Goal: Task Accomplishment & Management: Manage account settings

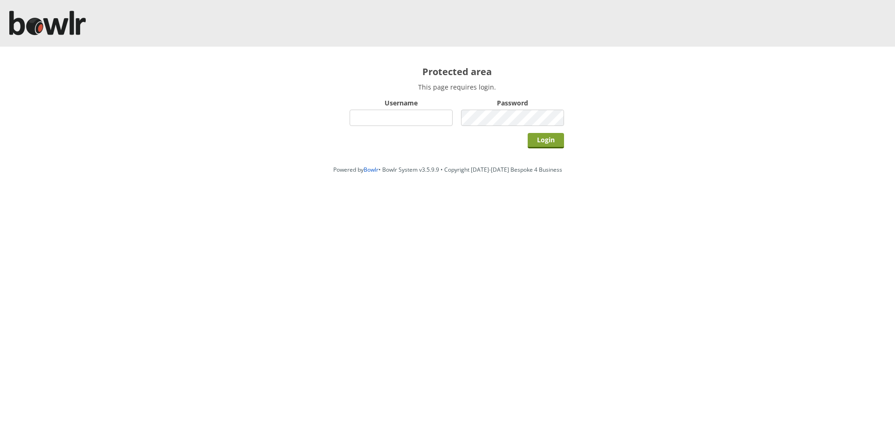
type input "hornseaindoorbowlsclub"
click at [542, 145] on input "Login" at bounding box center [546, 140] width 36 height 15
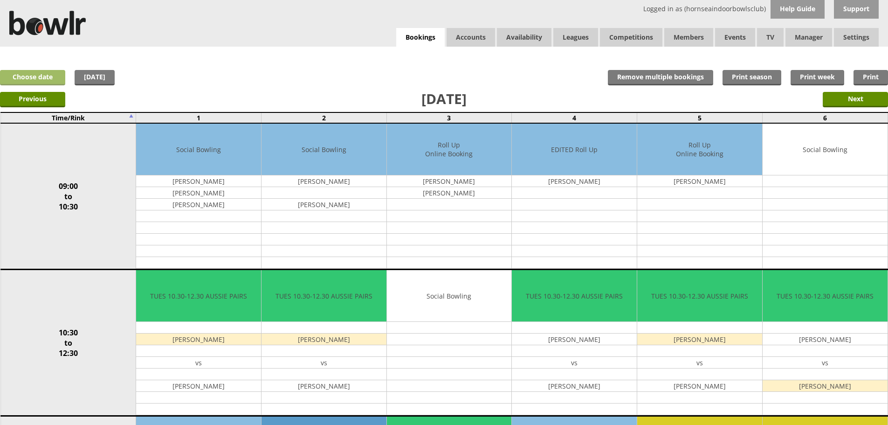
click at [55, 79] on link "Choose date" at bounding box center [32, 77] width 65 height 15
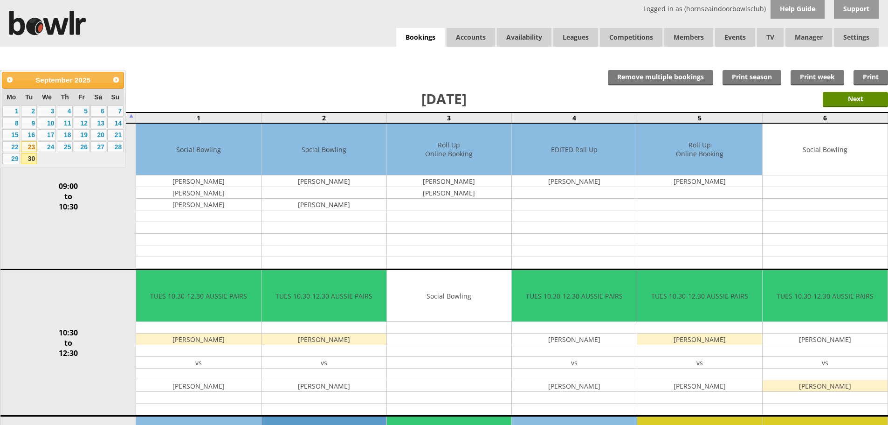
click at [33, 145] on link "23" at bounding box center [29, 146] width 16 height 11
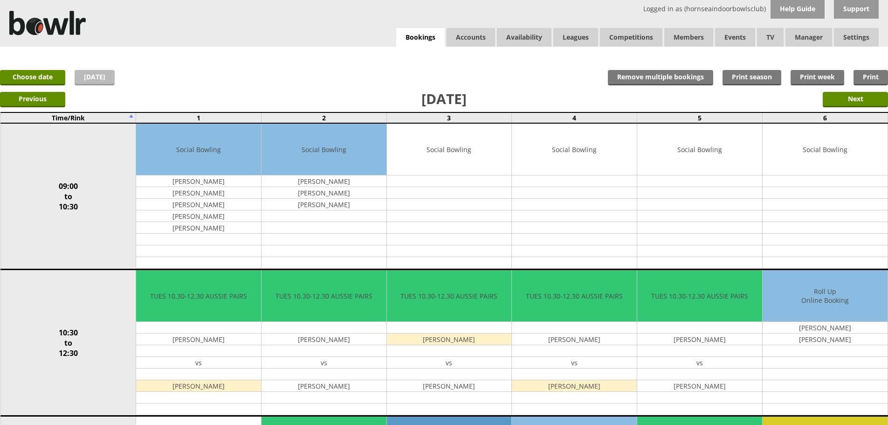
click at [84, 82] on link "[DATE]" at bounding box center [95, 77] width 40 height 15
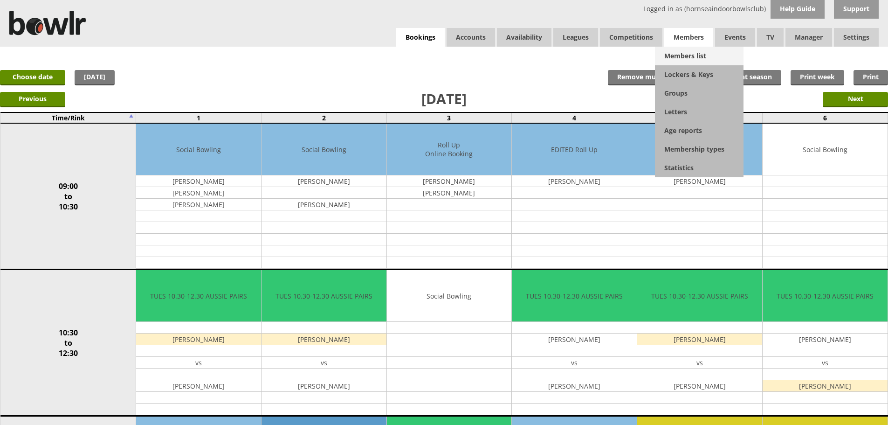
click at [682, 53] on link "Members list" at bounding box center [699, 56] width 89 height 19
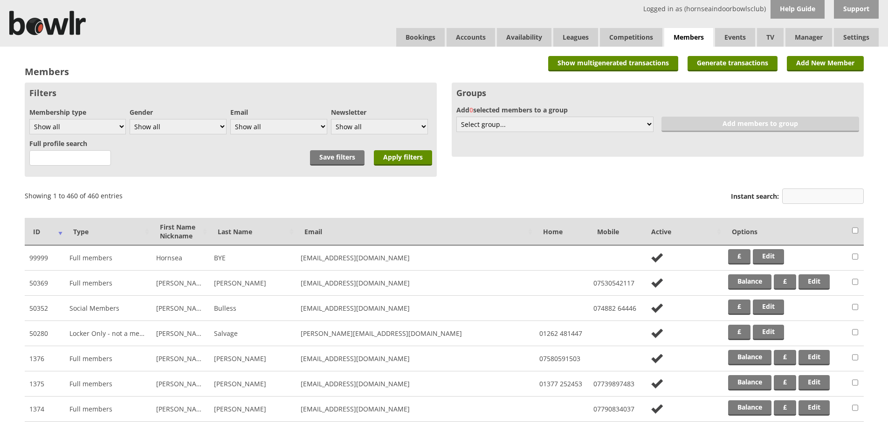
click at [806, 199] on input "Instant search:" at bounding box center [823, 195] width 82 height 15
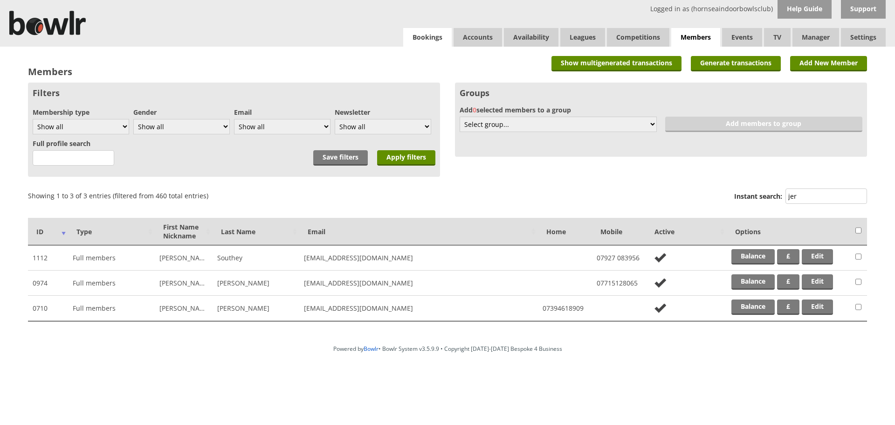
type input "jer"
click at [417, 41] on link "Bookings" at bounding box center [427, 37] width 48 height 19
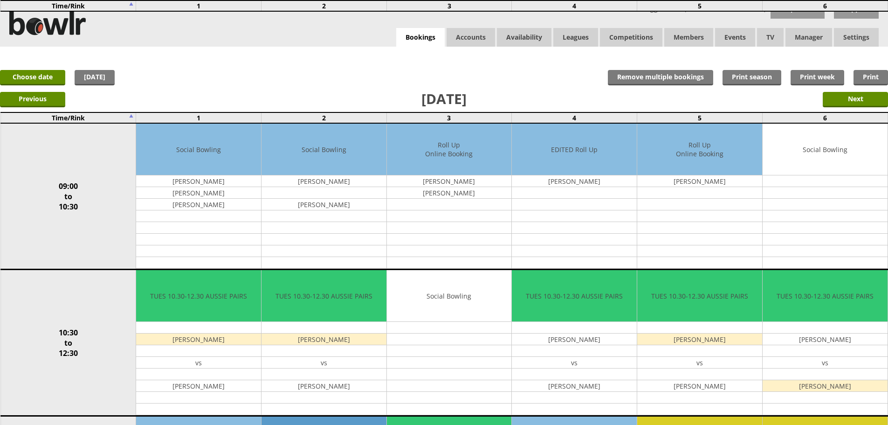
scroll to position [280, 0]
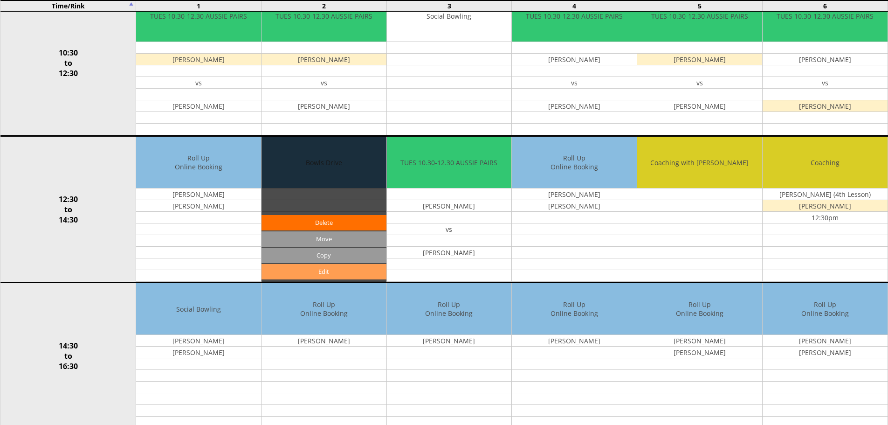
click at [359, 272] on link "Edit" at bounding box center [324, 271] width 125 height 15
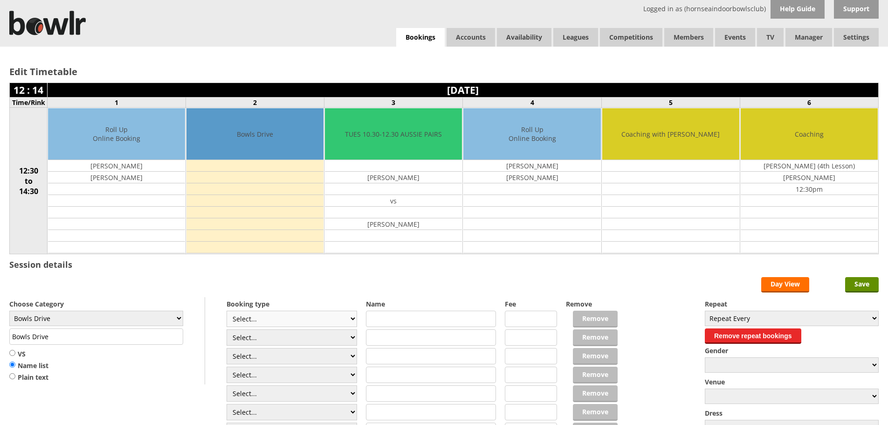
click at [306, 319] on select "Select... Club Competition (Member) Club Competition (Visitor) National (Member…" at bounding box center [292, 318] width 131 height 16
select select "1_50"
click at [227, 310] on select "Select... Club Competition (Member) Club Competition (Visitor) National (Member…" at bounding box center [292, 318] width 131 height 16
type input "5.0000"
click at [298, 334] on select "Select... Club Competition (Member) Club Competition (Visitor) National (Member…" at bounding box center [292, 337] width 131 height 16
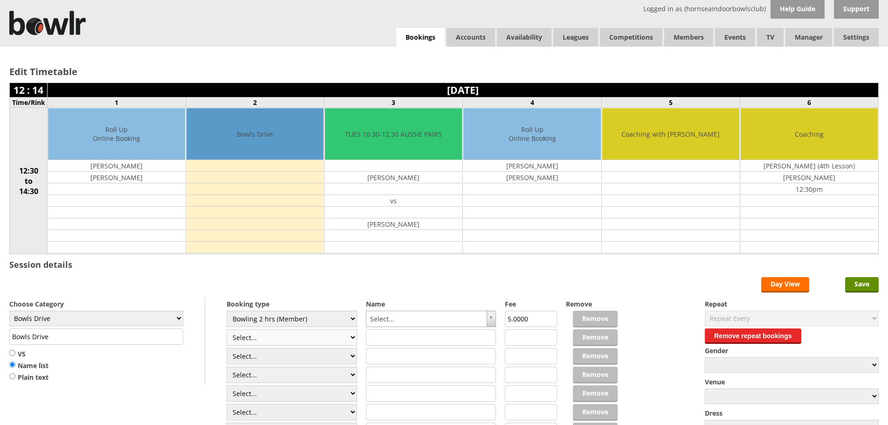
select select "1_50"
click at [227, 329] on select "Select... Club Competition (Member) Club Competition (Visitor) National (Member…" at bounding box center [292, 337] width 131 height 16
type input "5.0000"
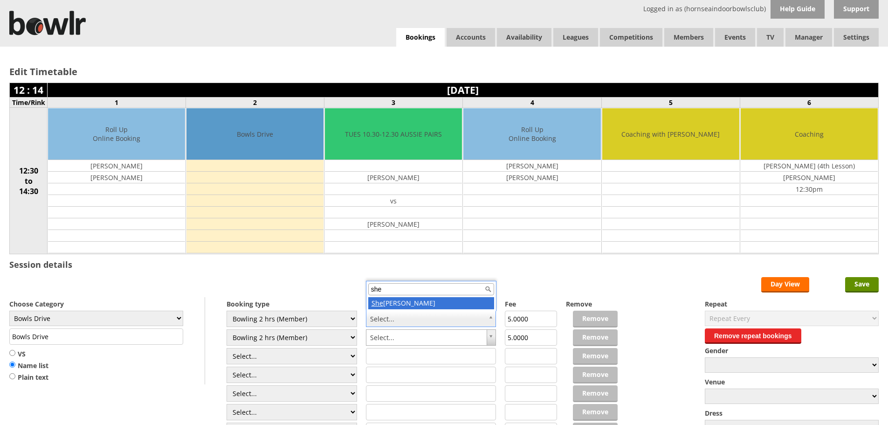
type input "she"
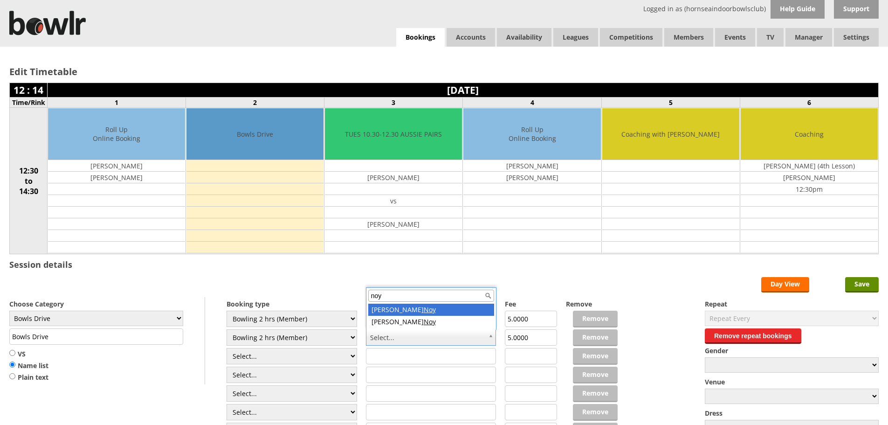
type input "noy"
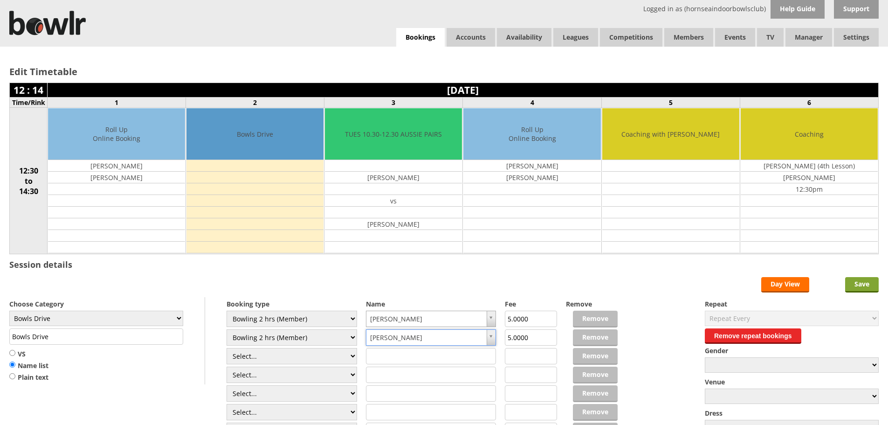
click at [856, 280] on input "Save" at bounding box center [862, 284] width 34 height 15
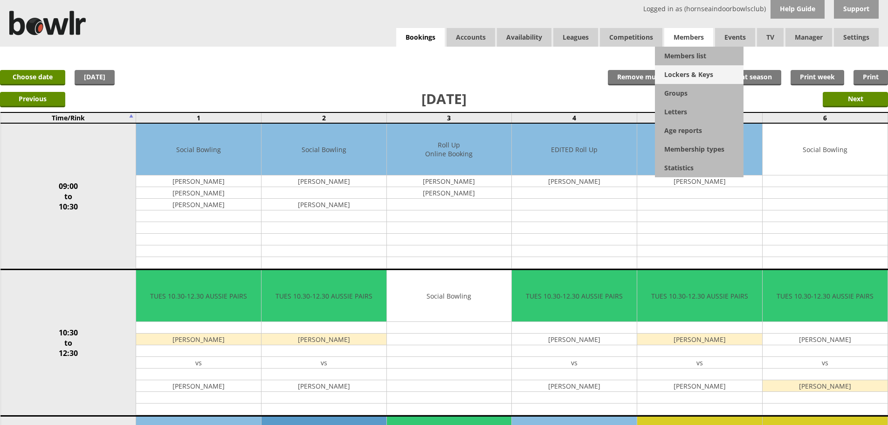
click at [698, 69] on link "Lockers & Keys" at bounding box center [699, 74] width 89 height 19
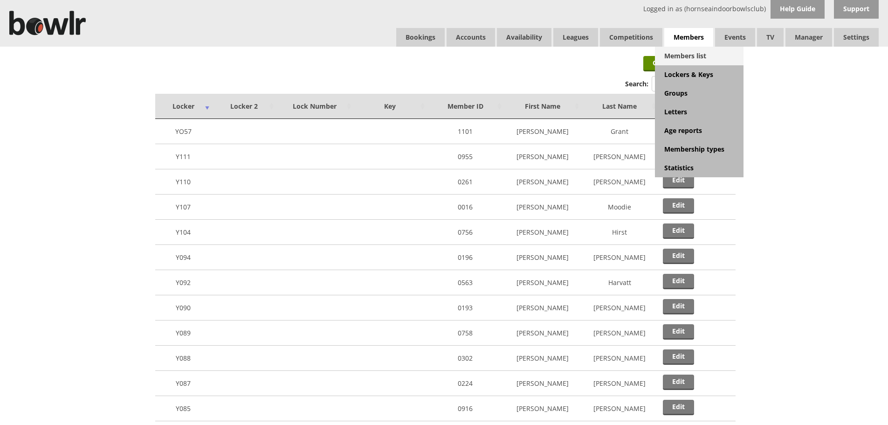
click at [691, 51] on link "Members list" at bounding box center [699, 56] width 89 height 19
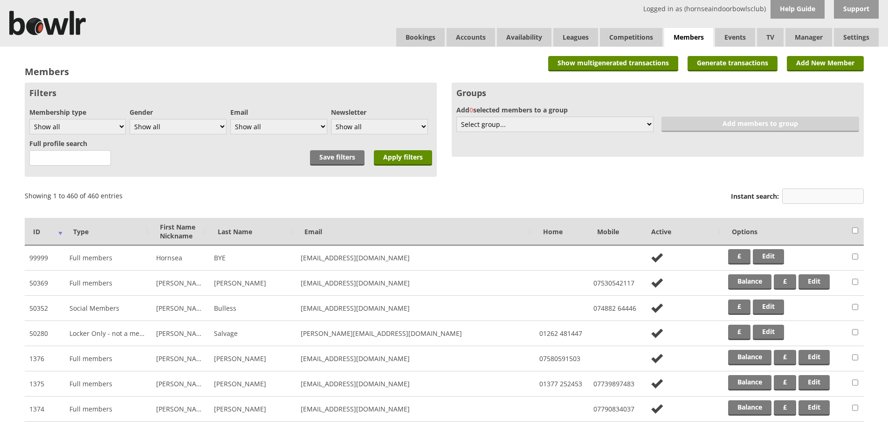
click at [796, 200] on input "Instant search:" at bounding box center [823, 195] width 82 height 15
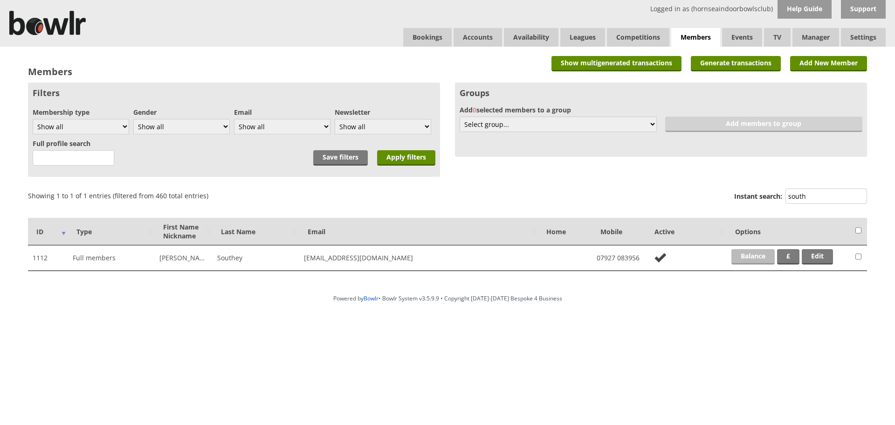
type input "south"
click at [758, 257] on link "Balance" at bounding box center [752, 256] width 43 height 15
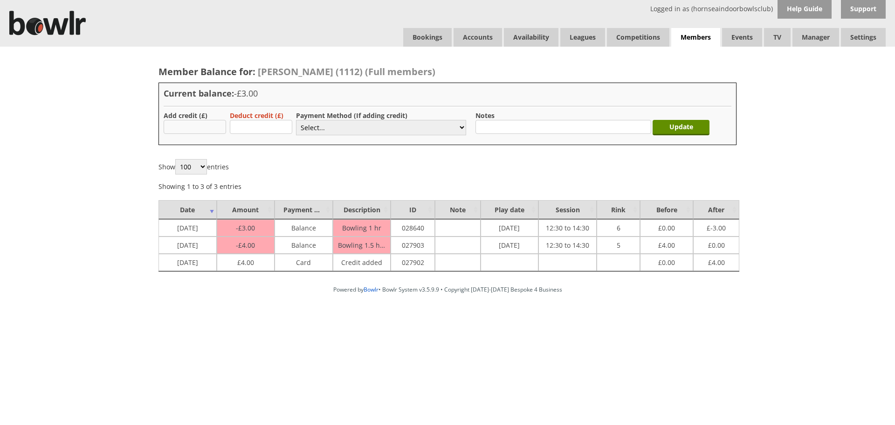
click at [202, 123] on input "text" at bounding box center [195, 127] width 62 height 14
type input "20.00"
click at [311, 130] on select "Select... Cash Card Cheque Bank Transfer Other Member Card Gift Voucher Balance" at bounding box center [381, 127] width 170 height 15
select select "2"
click at [296, 120] on select "Select... Cash Card Cheque Bank Transfer Other Member Card Gift Voucher Balance" at bounding box center [381, 127] width 170 height 15
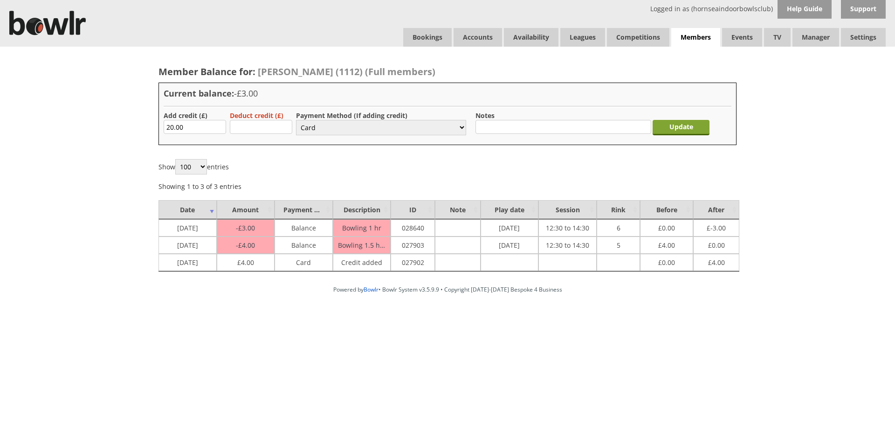
click at [662, 124] on input "Update" at bounding box center [681, 127] width 57 height 15
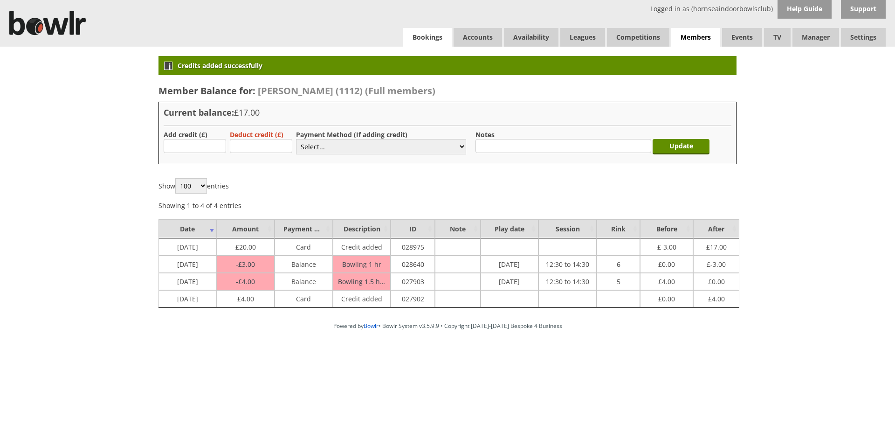
click at [414, 45] on link "Bookings" at bounding box center [427, 37] width 48 height 19
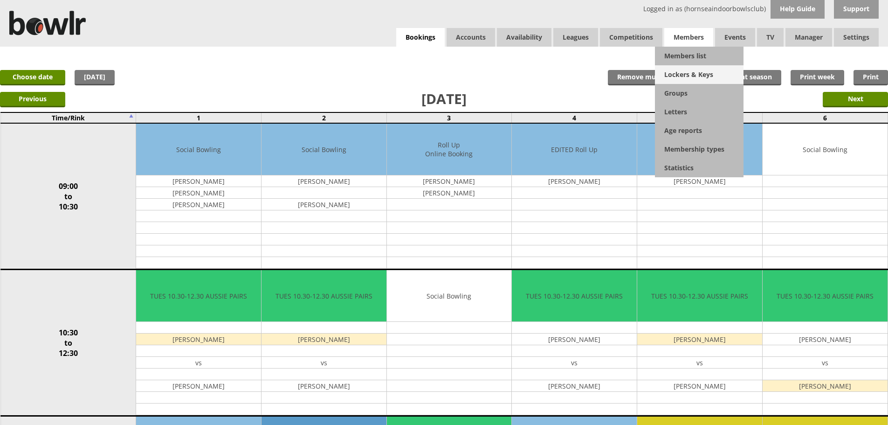
click at [690, 74] on link "Lockers & Keys" at bounding box center [699, 74] width 89 height 19
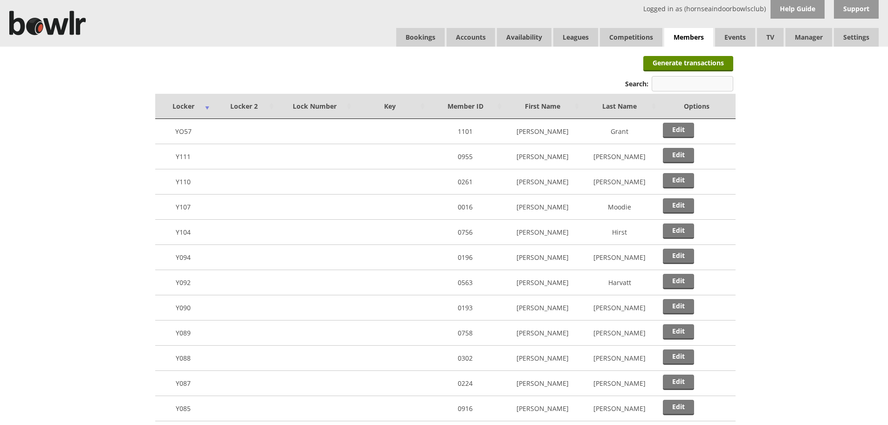
click at [679, 87] on input "Search:" at bounding box center [693, 83] width 82 height 15
type input "d"
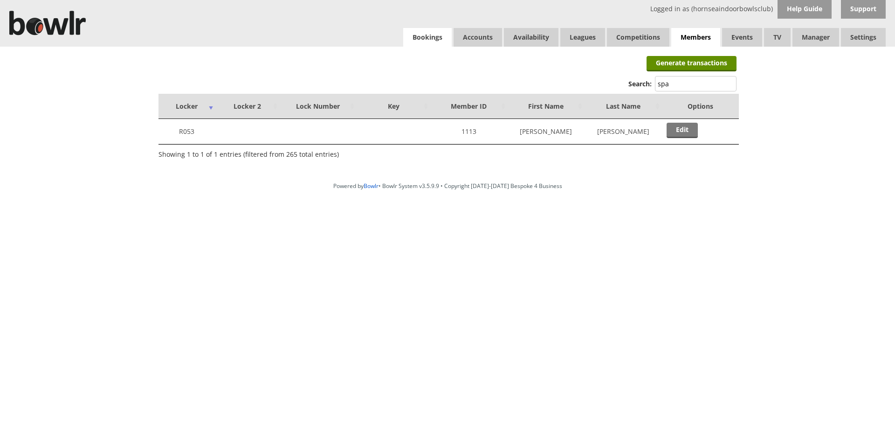
type input "spa"
click at [413, 45] on link "Bookings" at bounding box center [427, 37] width 48 height 19
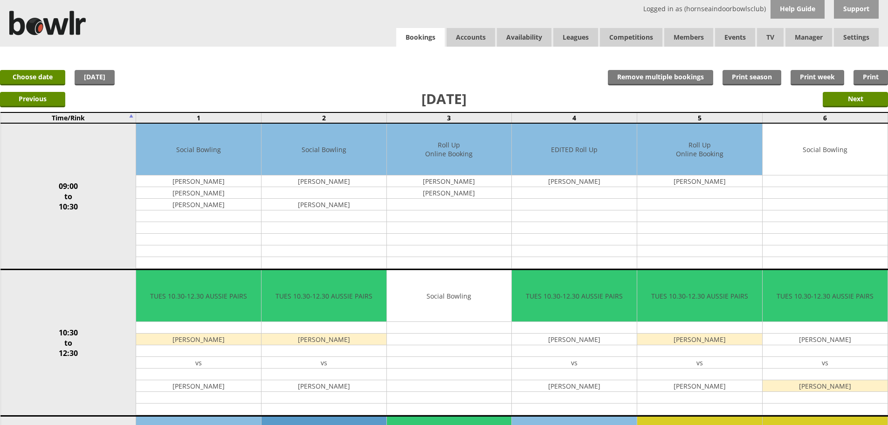
click at [419, 38] on link "Bookings" at bounding box center [420, 37] width 48 height 19
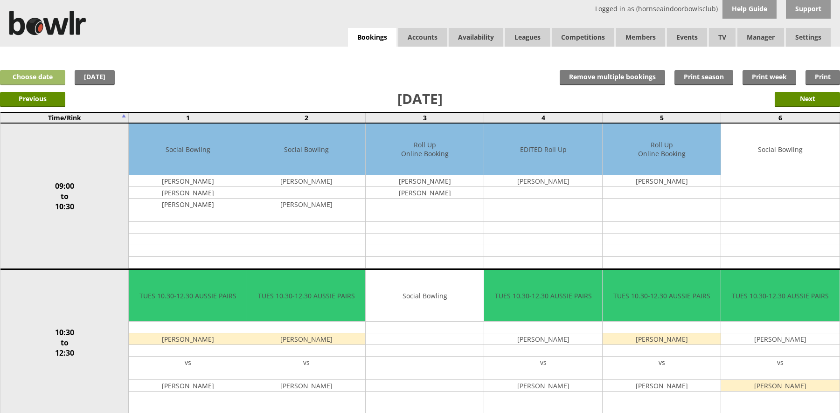
click at [46, 76] on link "Choose date" at bounding box center [32, 77] width 65 height 15
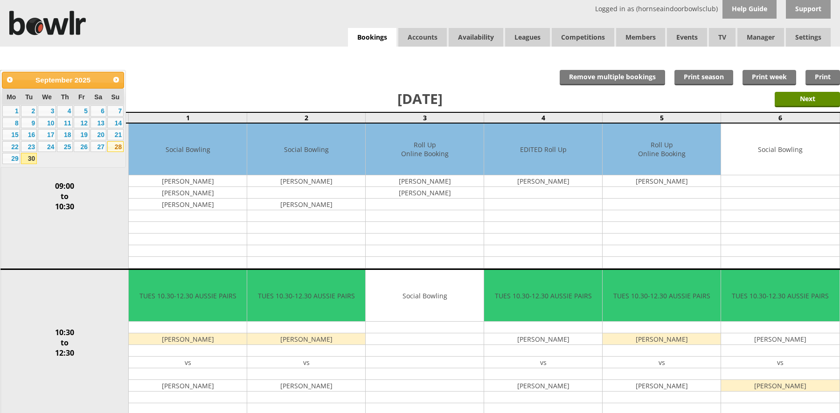
click at [116, 148] on link "28" at bounding box center [115, 146] width 16 height 11
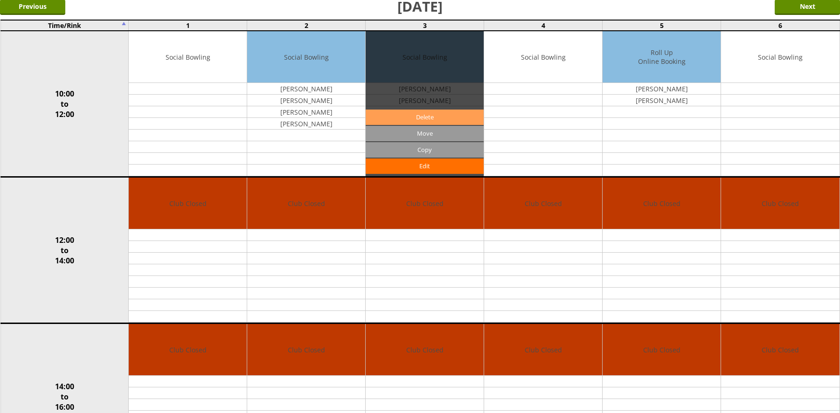
scroll to position [93, 0]
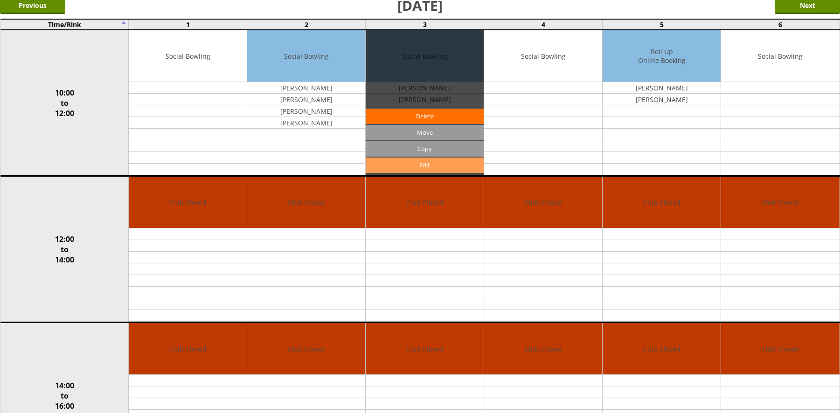
click at [419, 168] on link "Edit" at bounding box center [425, 165] width 118 height 15
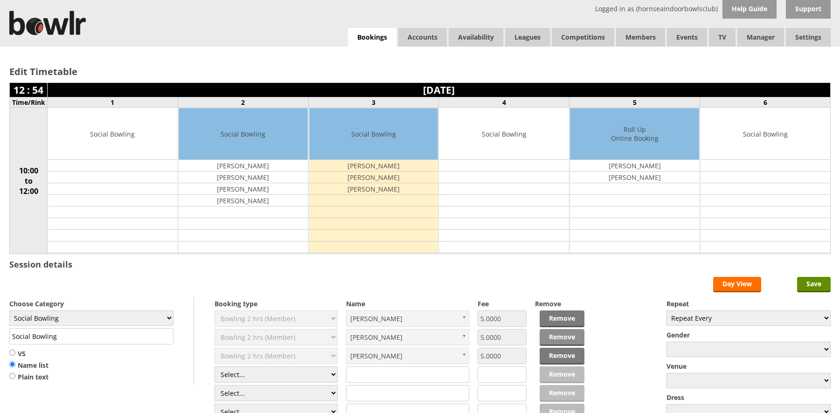
click at [560, 338] on link "Remove" at bounding box center [561, 337] width 45 height 17
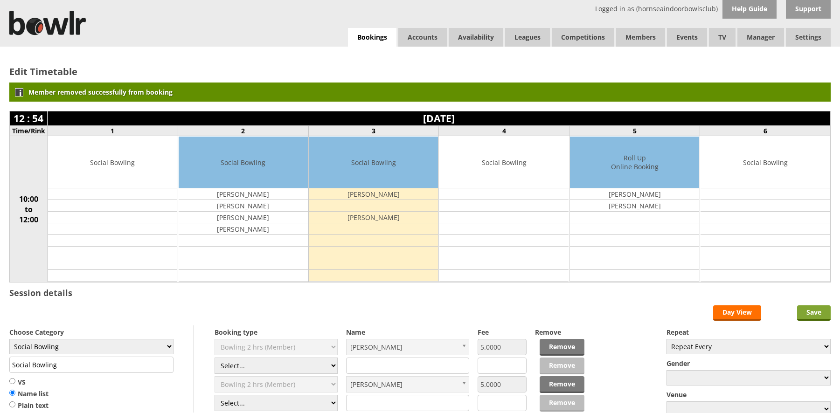
click at [817, 311] on input "Save" at bounding box center [814, 312] width 34 height 15
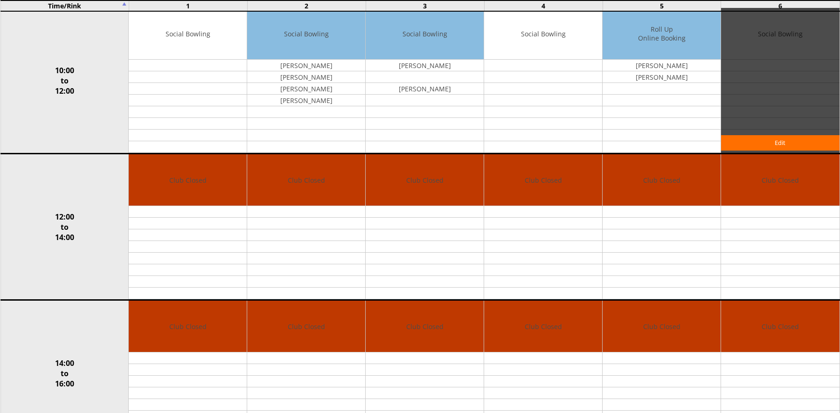
scroll to position [47, 0]
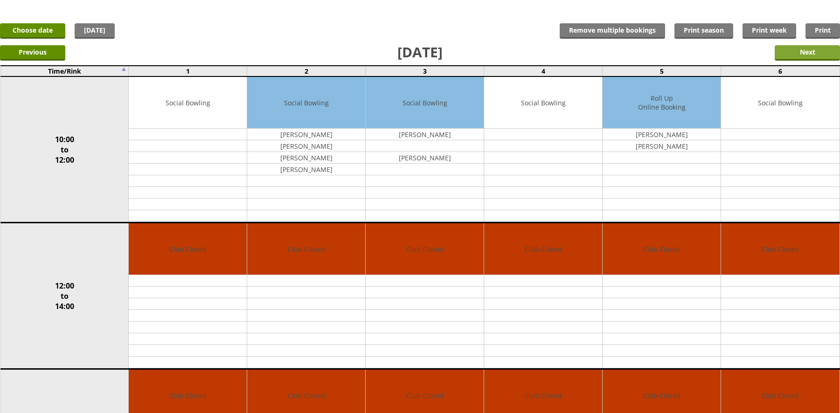
click at [812, 58] on input "Next" at bounding box center [806, 52] width 65 height 15
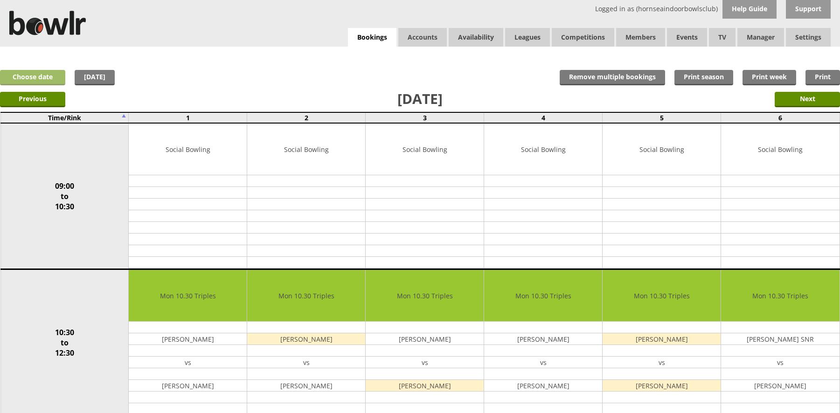
click at [23, 83] on link "Choose date" at bounding box center [32, 77] width 65 height 15
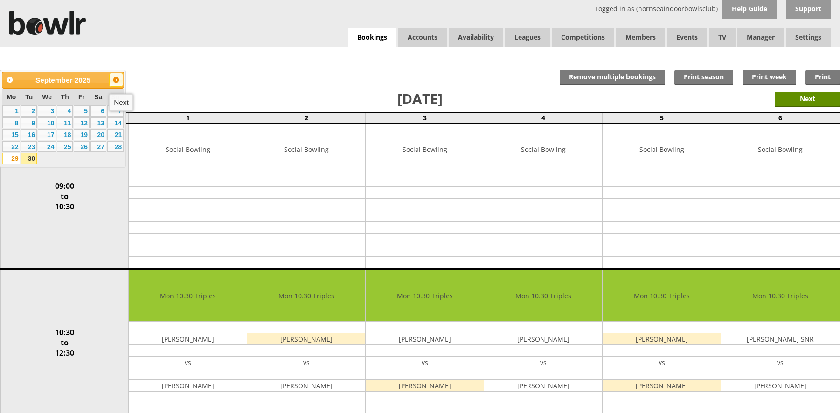
click at [119, 80] on span "Next" at bounding box center [115, 79] width 7 height 7
click at [100, 113] on link "4" at bounding box center [98, 110] width 16 height 11
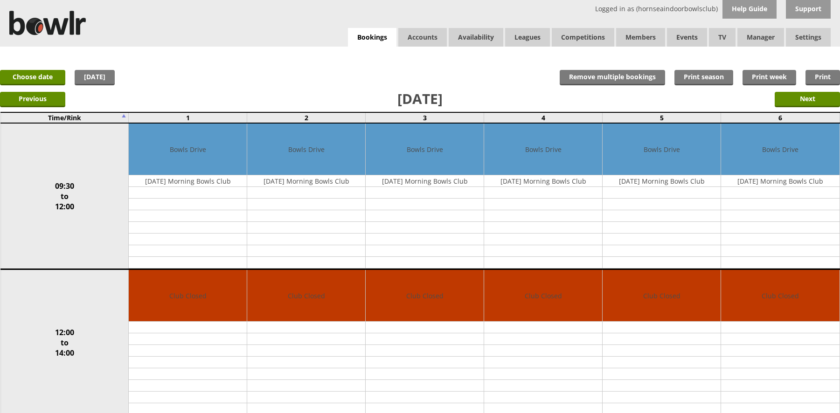
click at [811, 91] on div "Previous Next" at bounding box center [420, 98] width 840 height 23
click at [809, 96] on input "Next" at bounding box center [806, 99] width 65 height 15
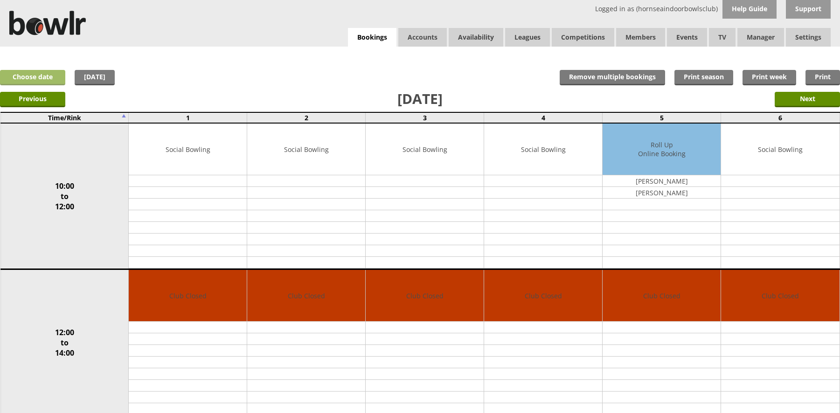
click at [50, 79] on link "Choose date" at bounding box center [32, 77] width 65 height 15
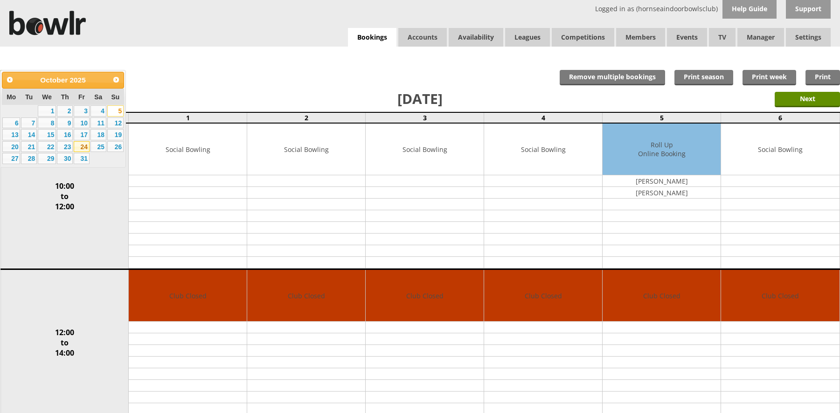
click at [82, 149] on link "24" at bounding box center [82, 146] width 16 height 11
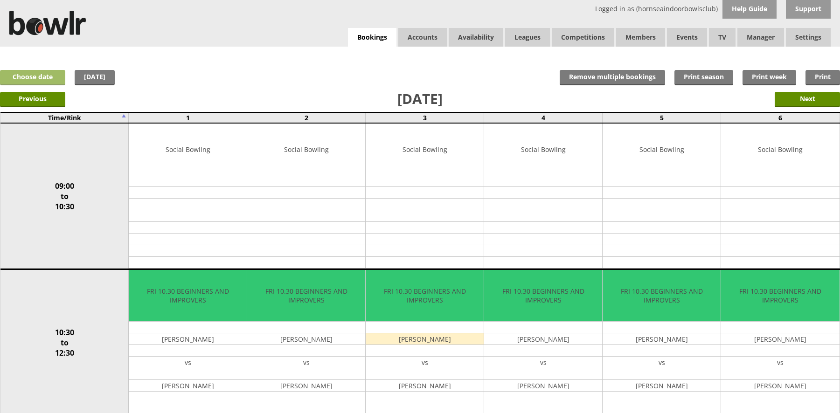
click at [46, 75] on link "Choose date" at bounding box center [32, 77] width 65 height 15
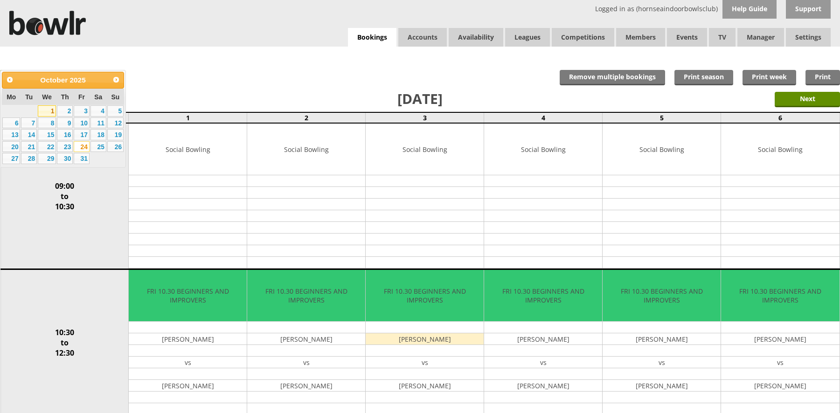
click at [48, 111] on link "1" at bounding box center [47, 110] width 18 height 11
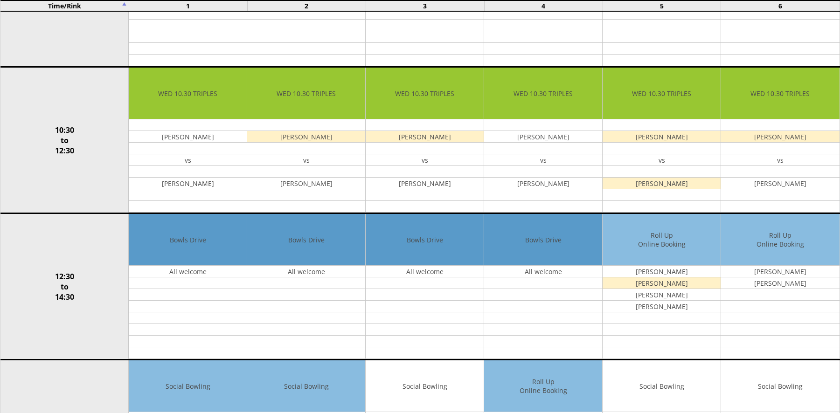
scroll to position [186, 0]
